Goal: Find specific page/section: Find specific page/section

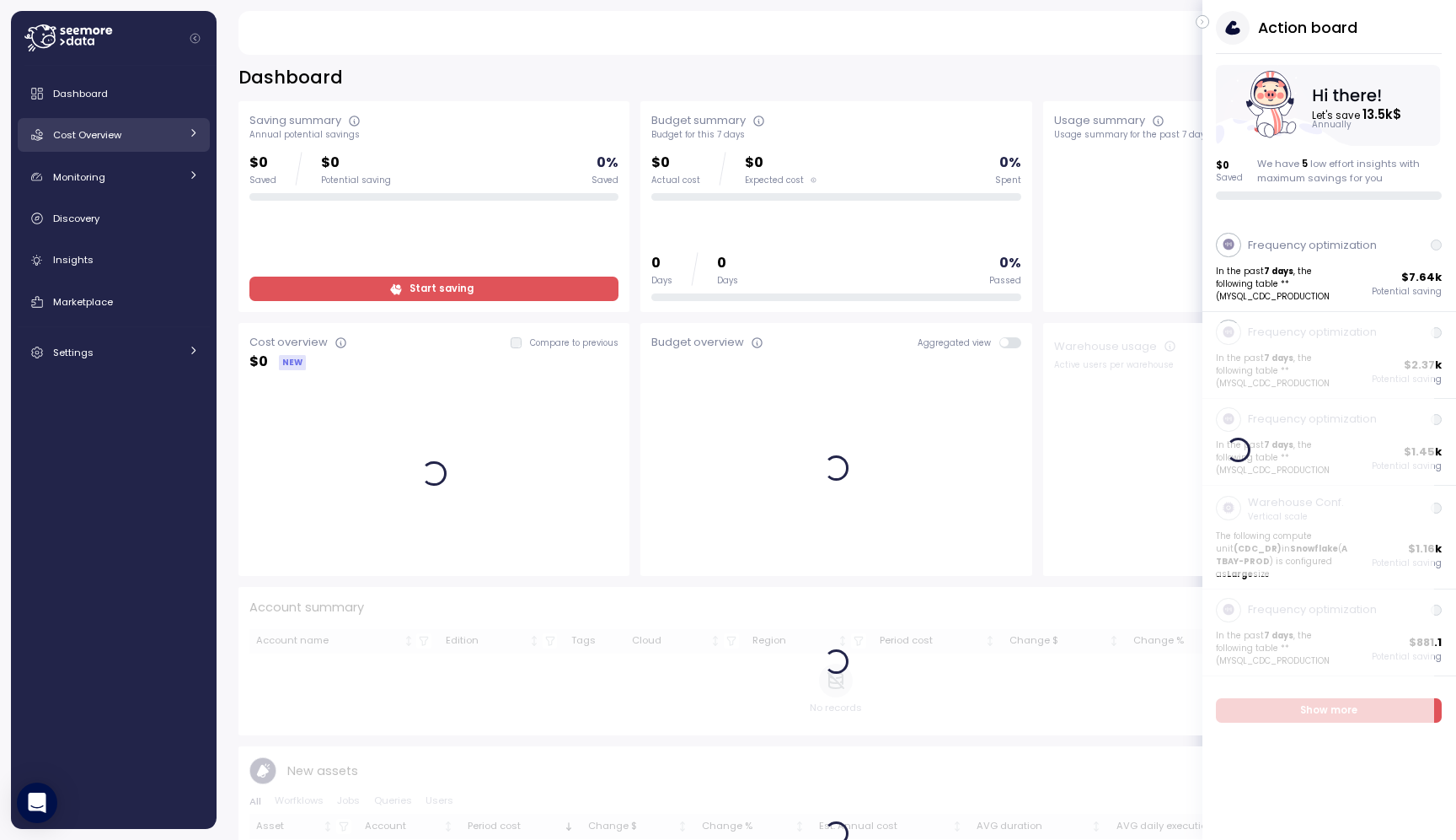
click at [150, 130] on div "Cost Overview" at bounding box center [116, 135] width 127 height 17
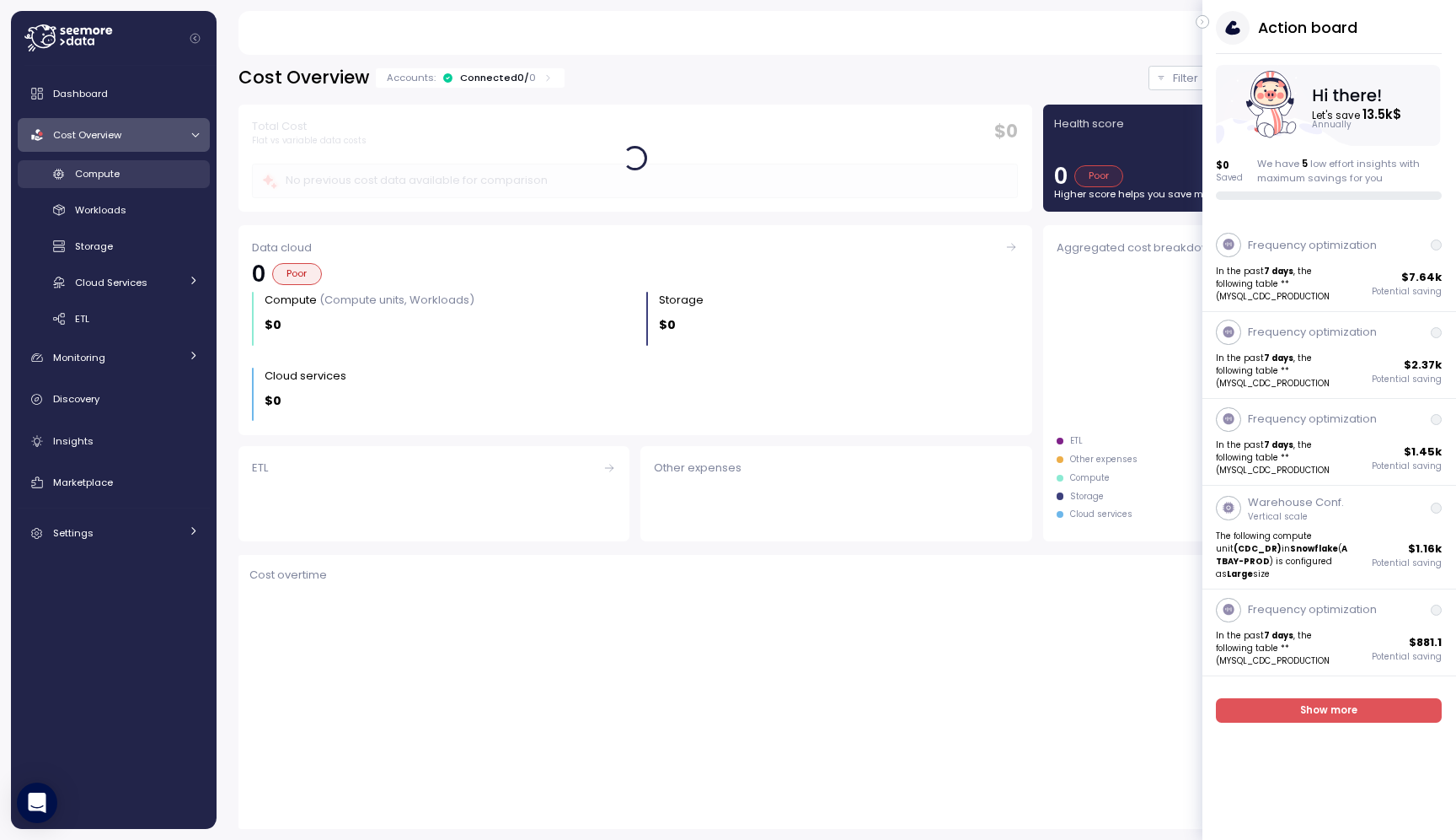
click at [167, 179] on div "Compute" at bounding box center [137, 174] width 124 height 17
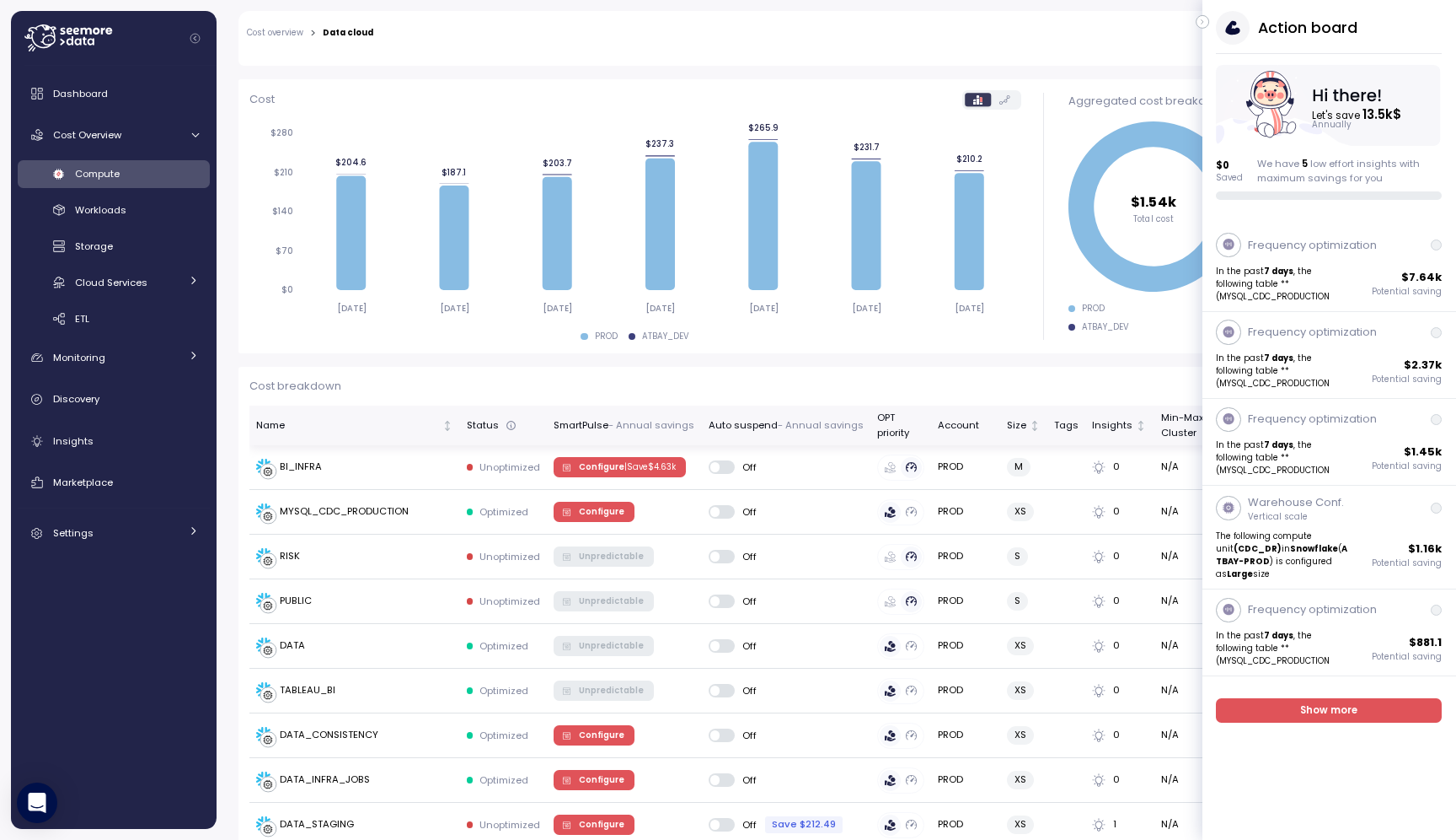
scroll to position [187, 0]
click at [382, 649] on div "DATA" at bounding box center [354, 644] width 197 height 17
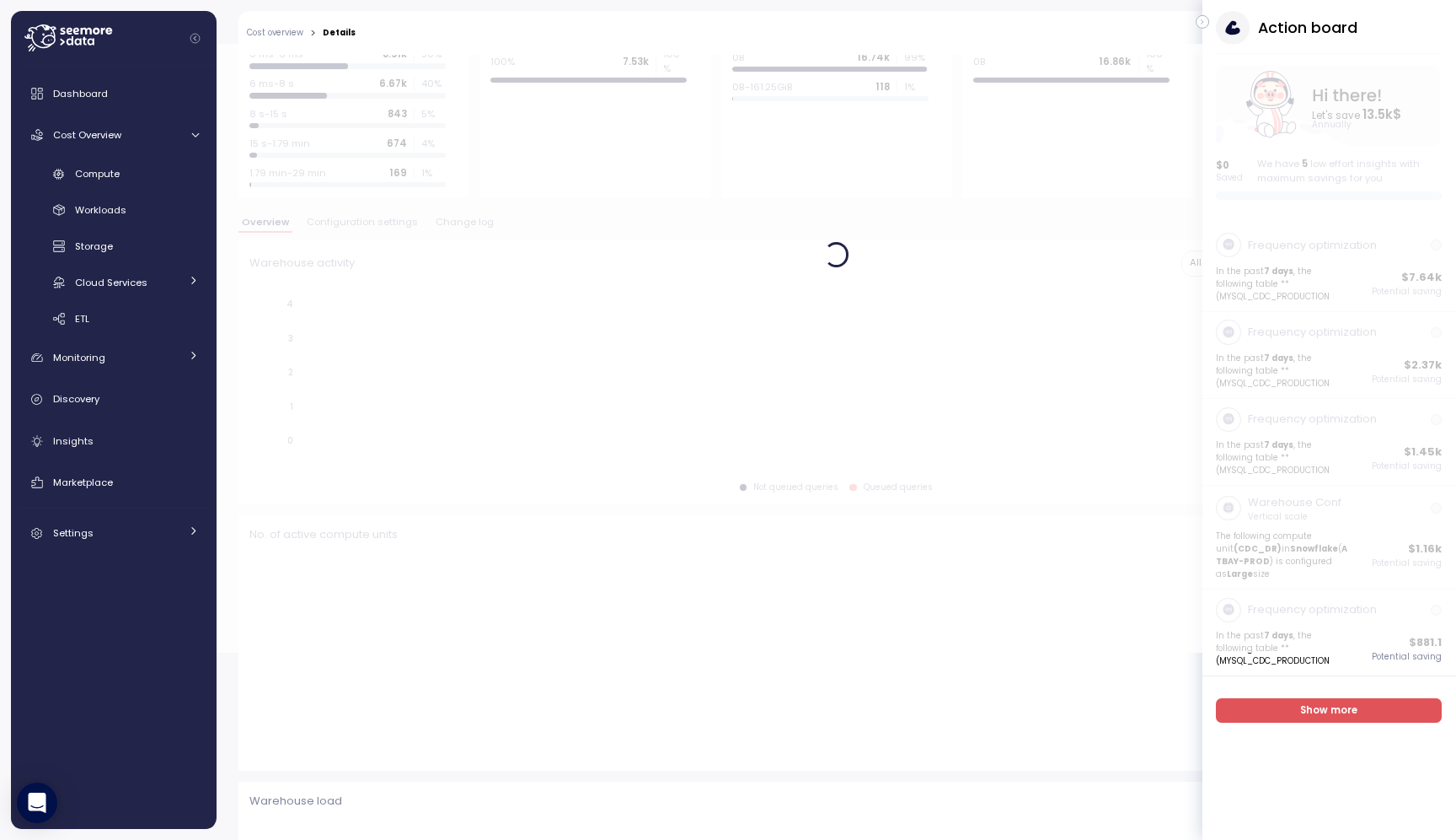
scroll to position [188, 0]
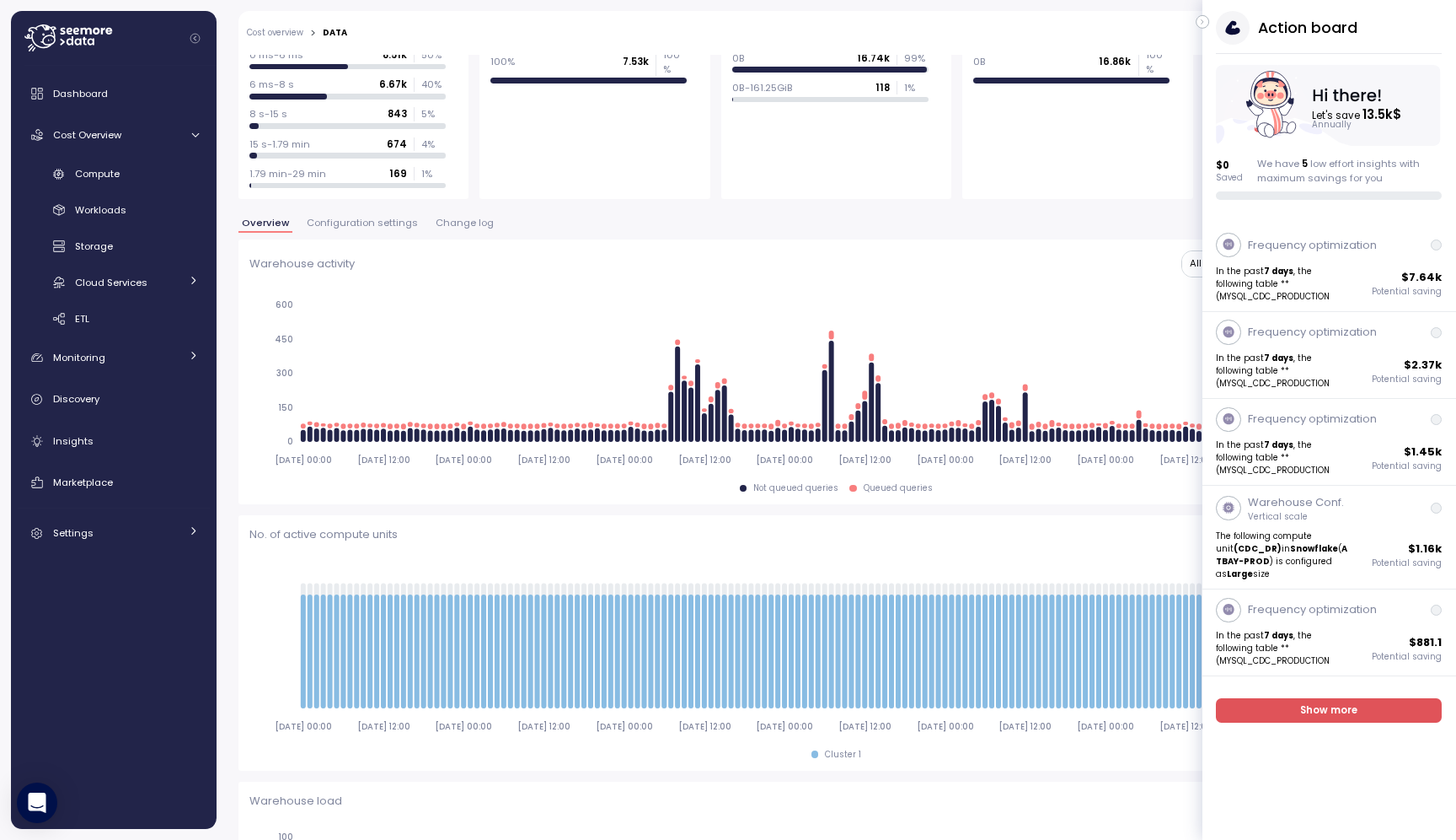
click at [1202, 25] on icon "button" at bounding box center [1203, 22] width 8 height 20
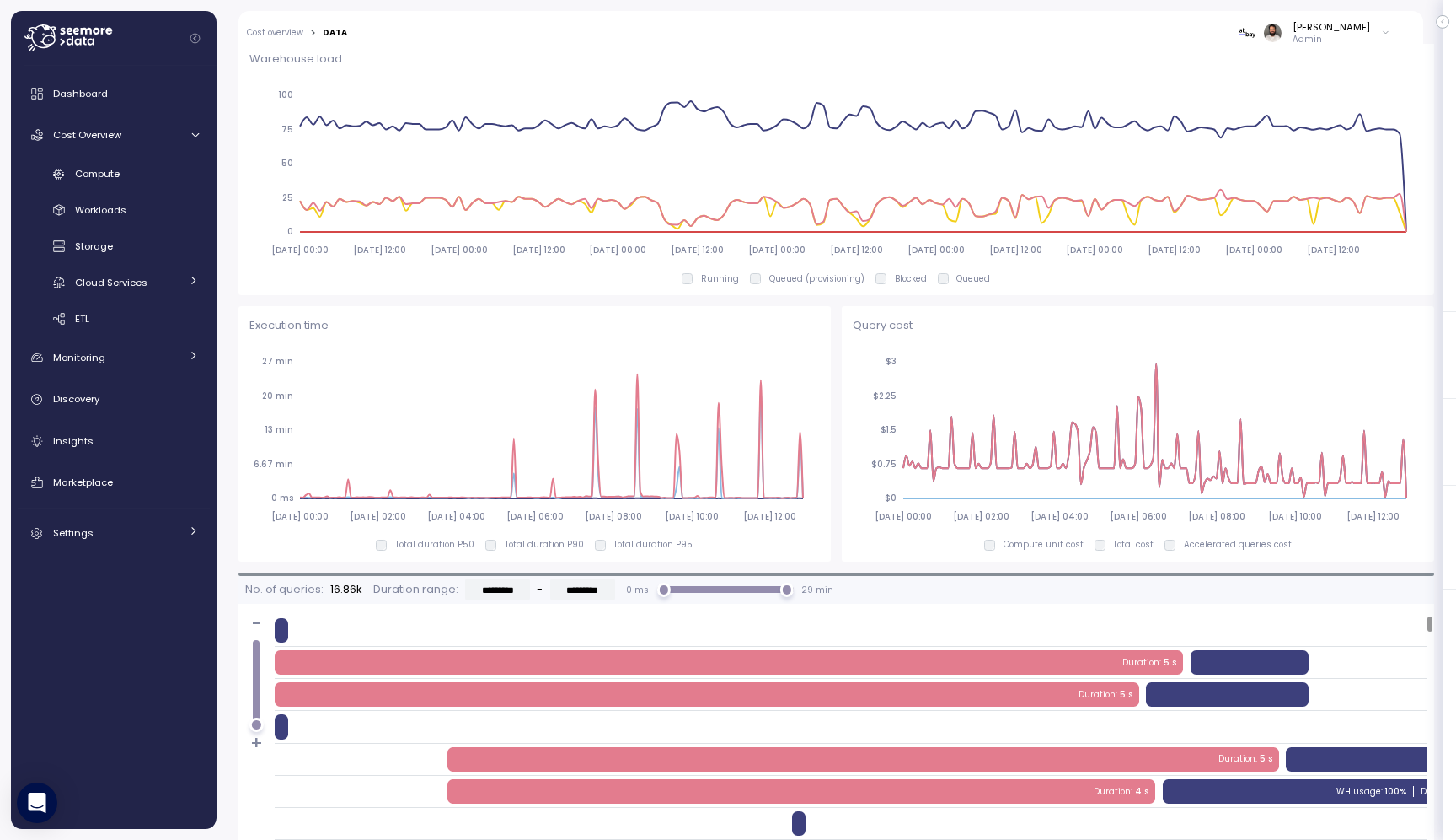
scroll to position [974, 0]
